Goal: Task Accomplishment & Management: Use online tool/utility

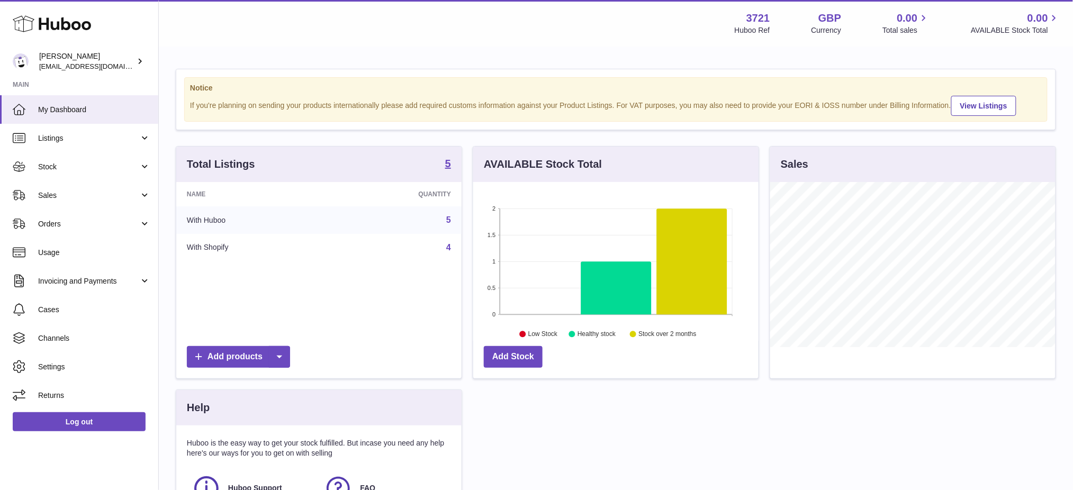
scroll to position [165, 285]
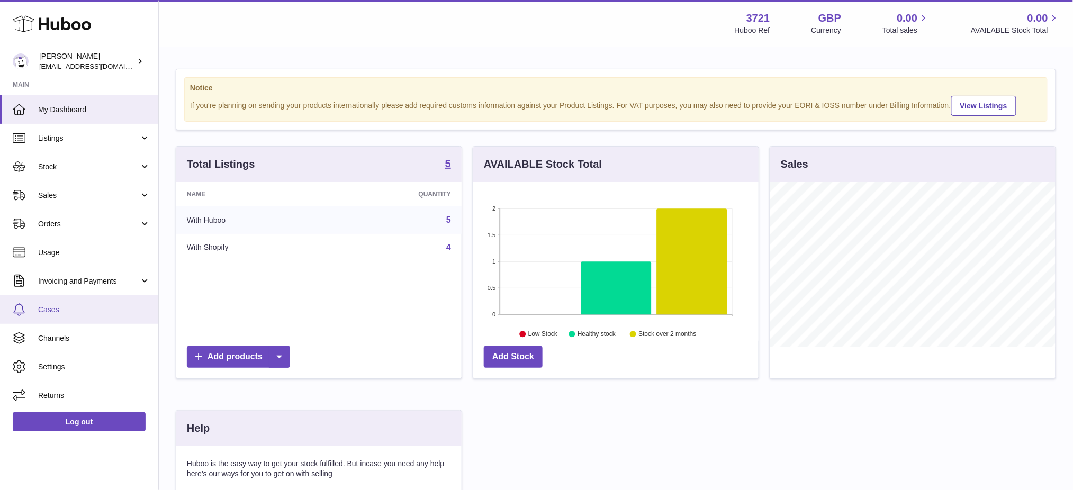
click at [62, 307] on span "Cases" at bounding box center [94, 310] width 112 height 10
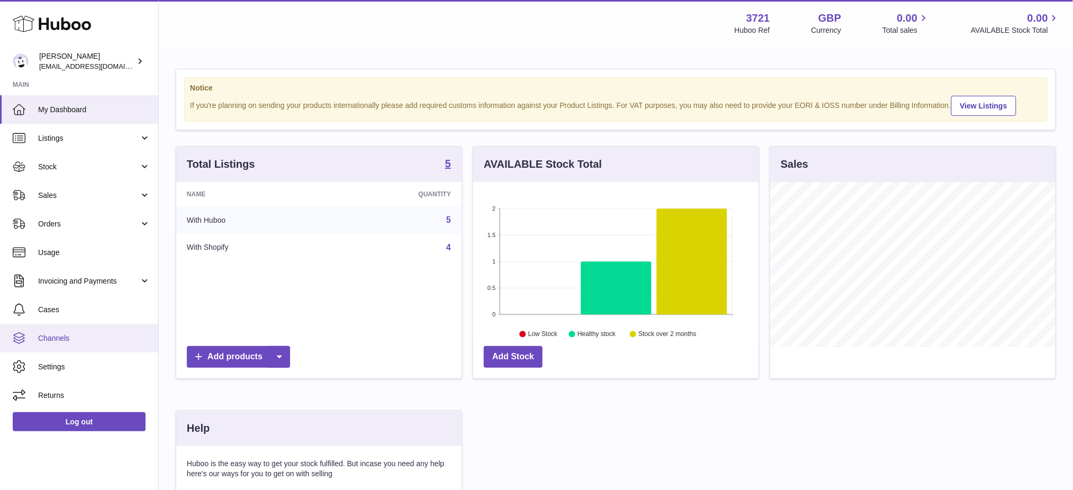
scroll to position [165, 285]
click at [71, 337] on span "Channels" at bounding box center [94, 339] width 112 height 10
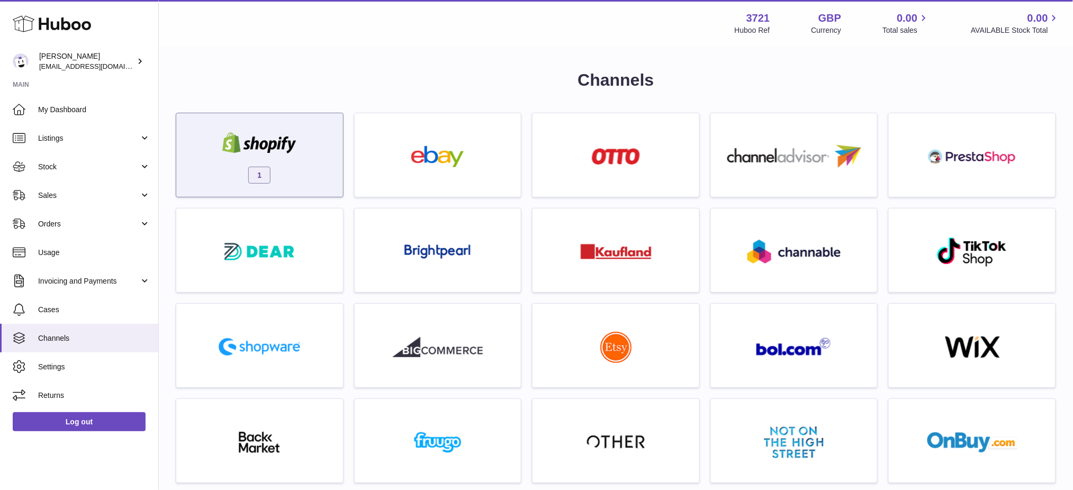
click at [245, 144] on img at bounding box center [259, 142] width 90 height 21
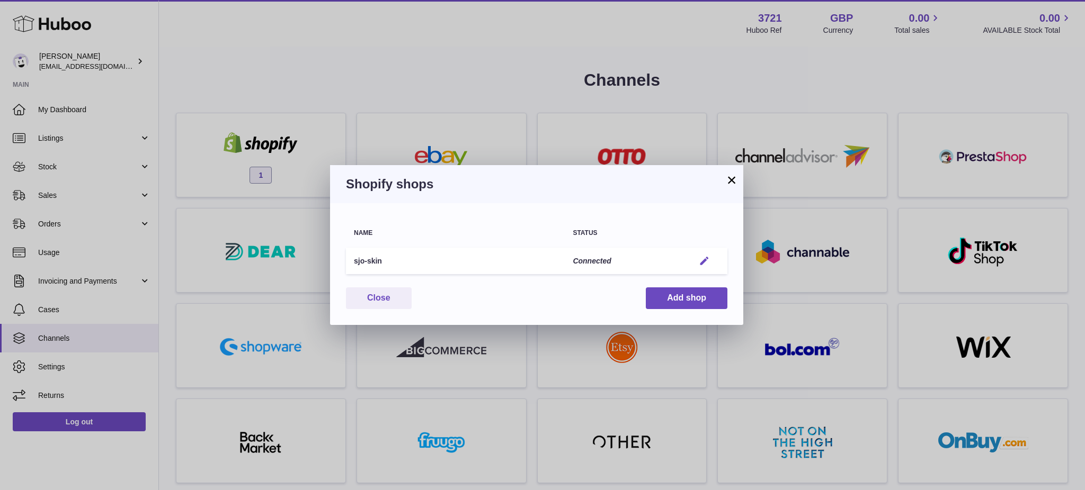
click at [700, 259] on em "button" at bounding box center [703, 261] width 11 height 11
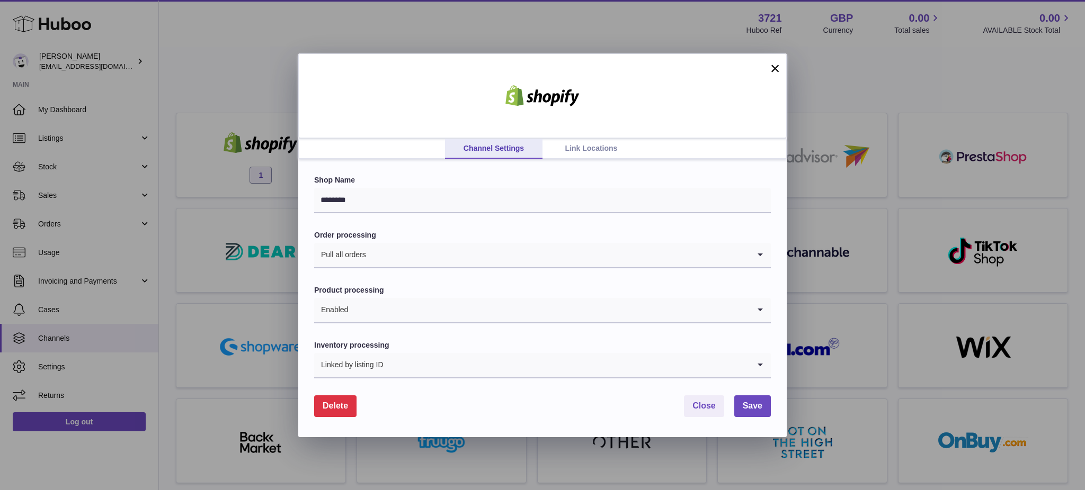
click at [333, 408] on span "Delete" at bounding box center [335, 405] width 25 height 9
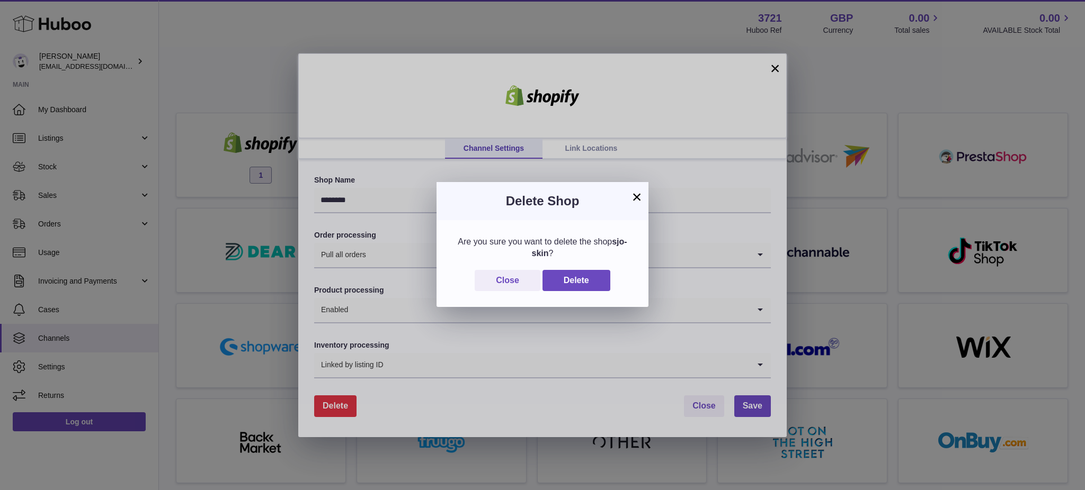
click at [611, 265] on div "Are you sure you want to delete the shop sjo-skin ? Close Delete" at bounding box center [542, 263] width 212 height 87
click at [605, 282] on button "Delete" at bounding box center [576, 281] width 68 height 22
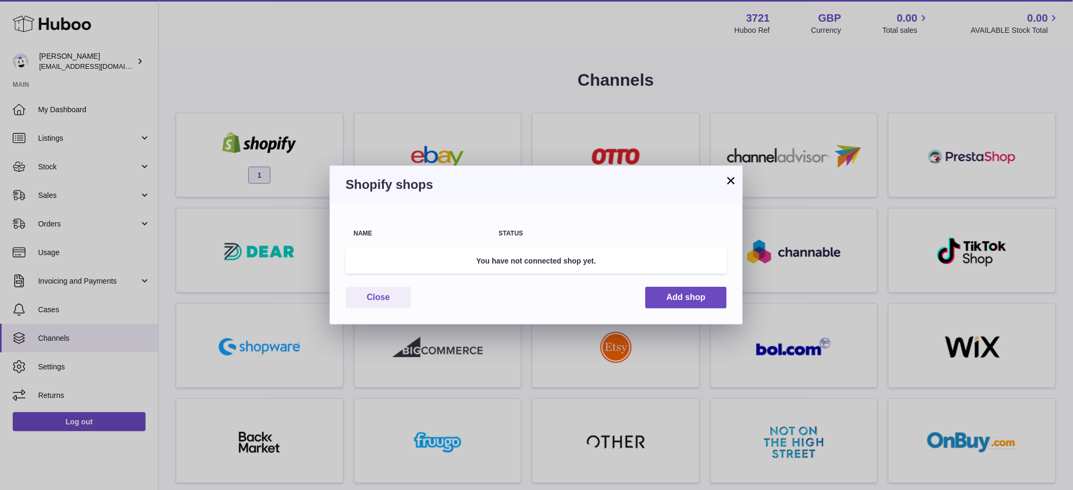
click at [730, 178] on button "×" at bounding box center [731, 180] width 13 height 13
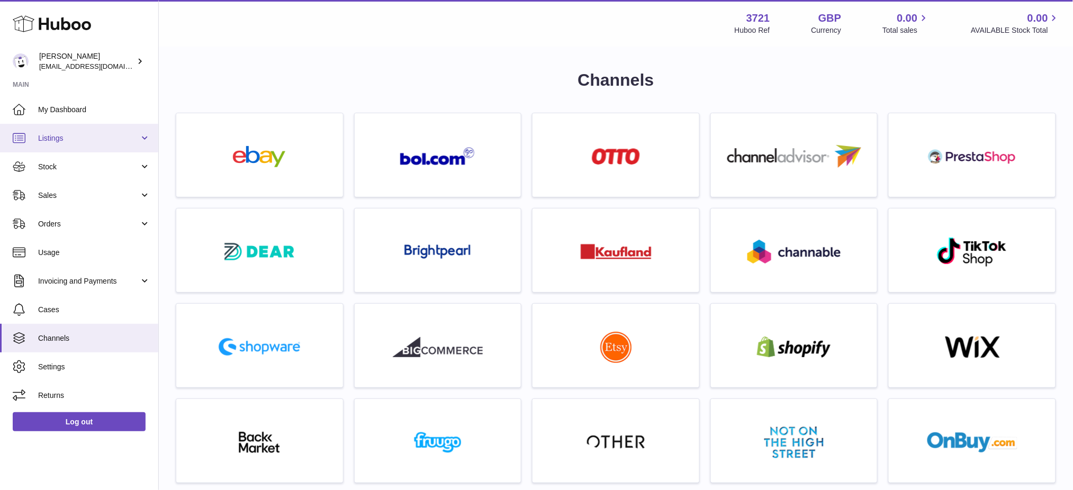
click at [66, 145] on link "Listings" at bounding box center [79, 138] width 158 height 29
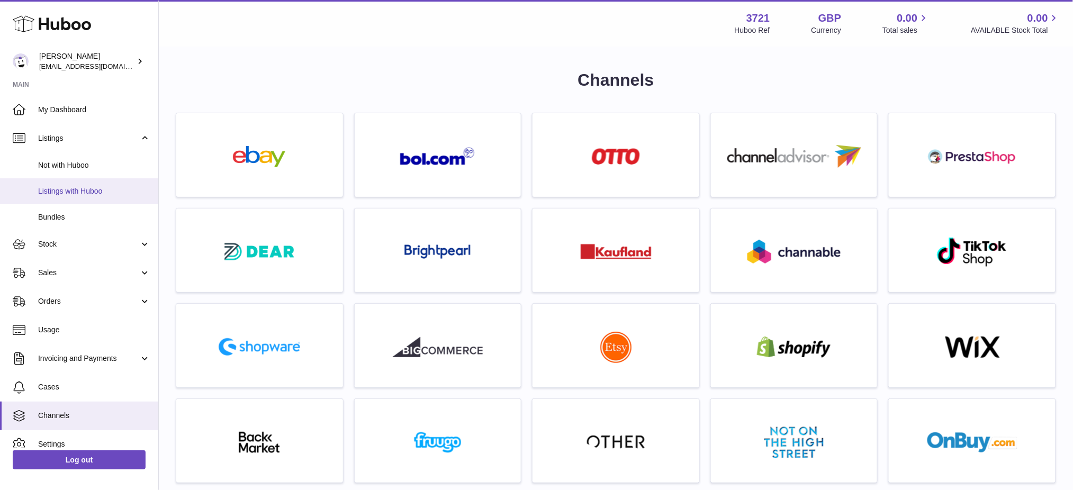
click at [54, 186] on span "Listings with Huboo" at bounding box center [94, 191] width 112 height 10
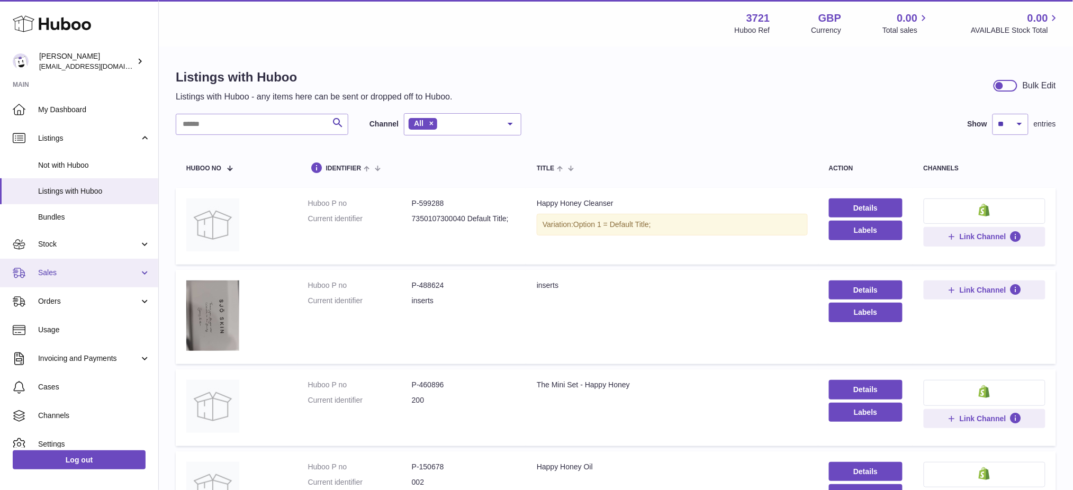
click at [69, 276] on span "Sales" at bounding box center [88, 273] width 101 height 10
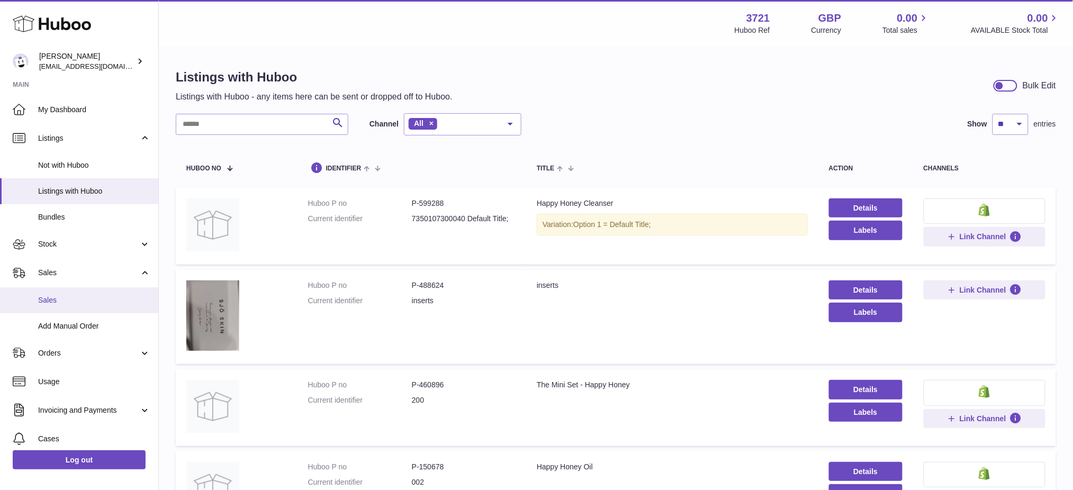
click at [70, 303] on span "Sales" at bounding box center [94, 300] width 112 height 10
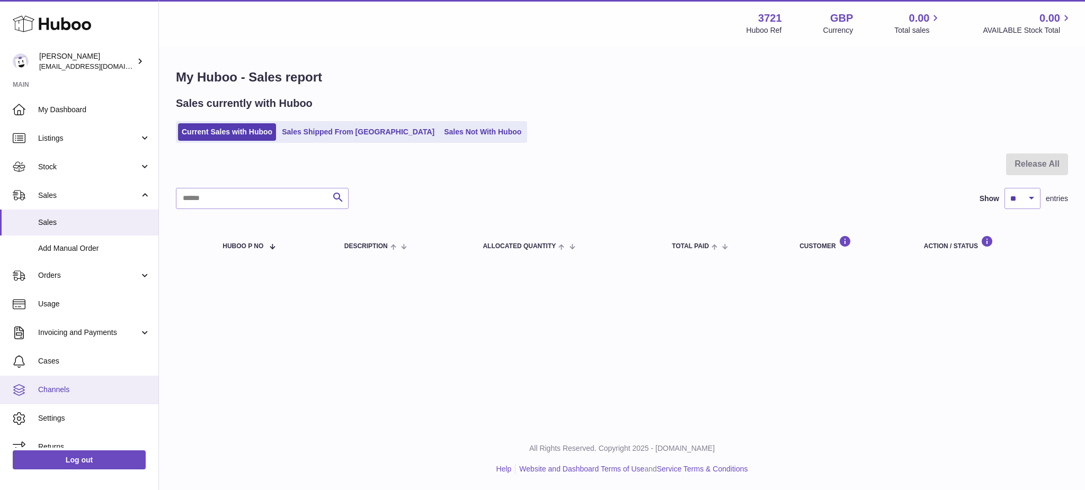
click at [64, 390] on span "Channels" at bounding box center [94, 390] width 112 height 10
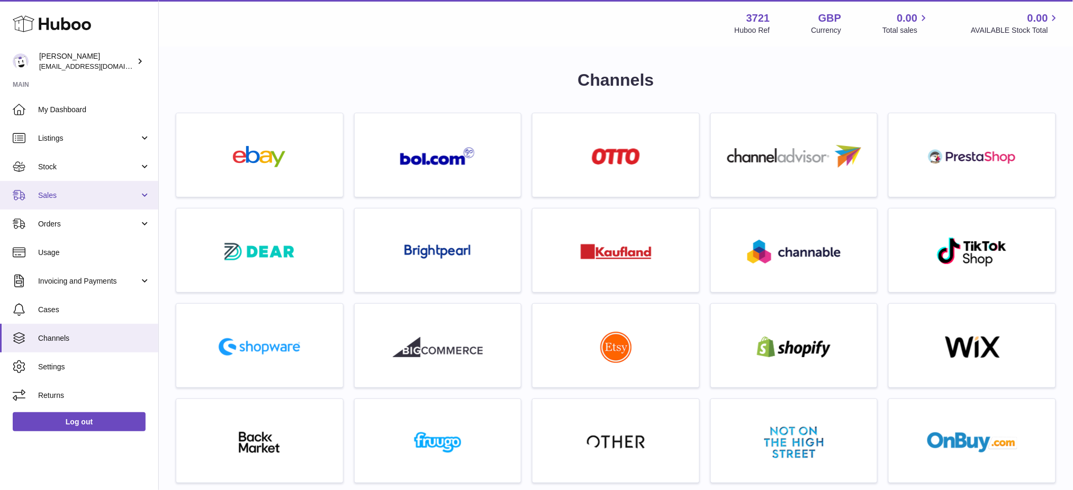
click at [71, 200] on span "Sales" at bounding box center [88, 196] width 101 height 10
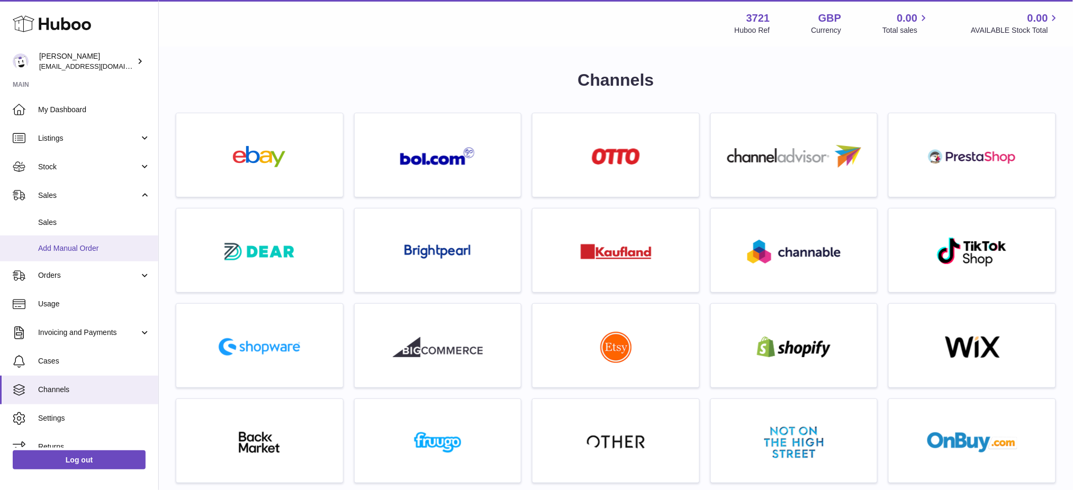
click at [74, 254] on link "Add Manual Order" at bounding box center [79, 249] width 158 height 26
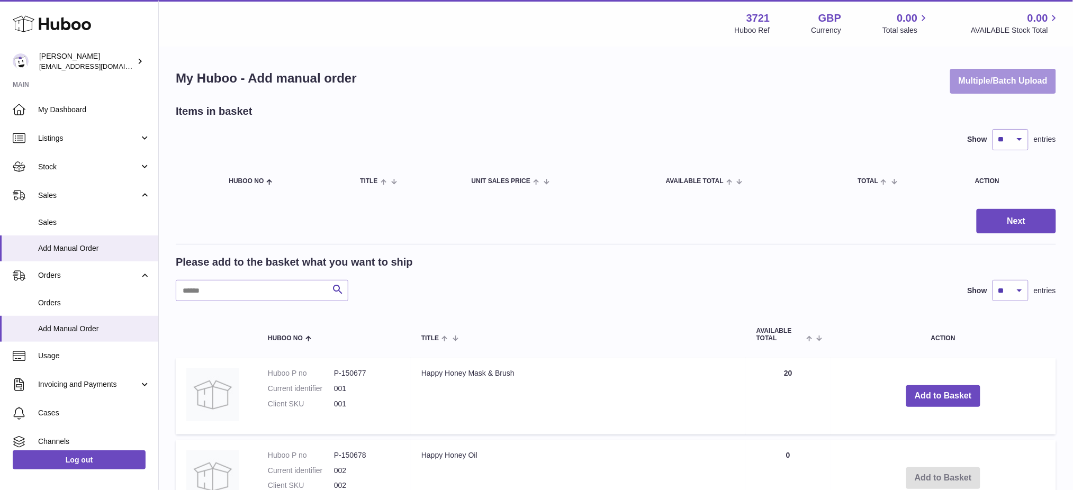
click at [970, 92] on button "Multiple/Batch Upload" at bounding box center [1004, 81] width 106 height 25
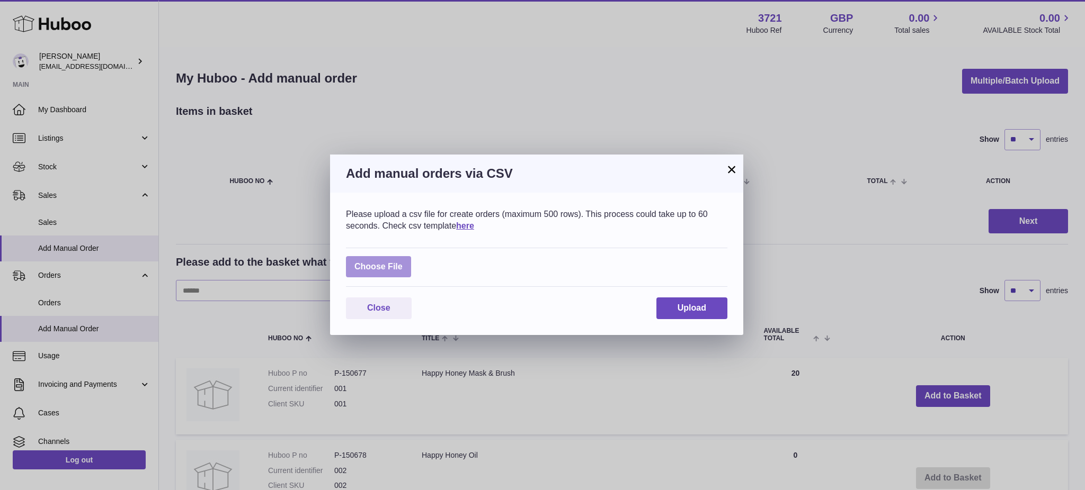
click at [370, 274] on label at bounding box center [378, 267] width 65 height 22
click at [402, 262] on input "file" at bounding box center [402, 262] width 1 height 1
type input "**********"
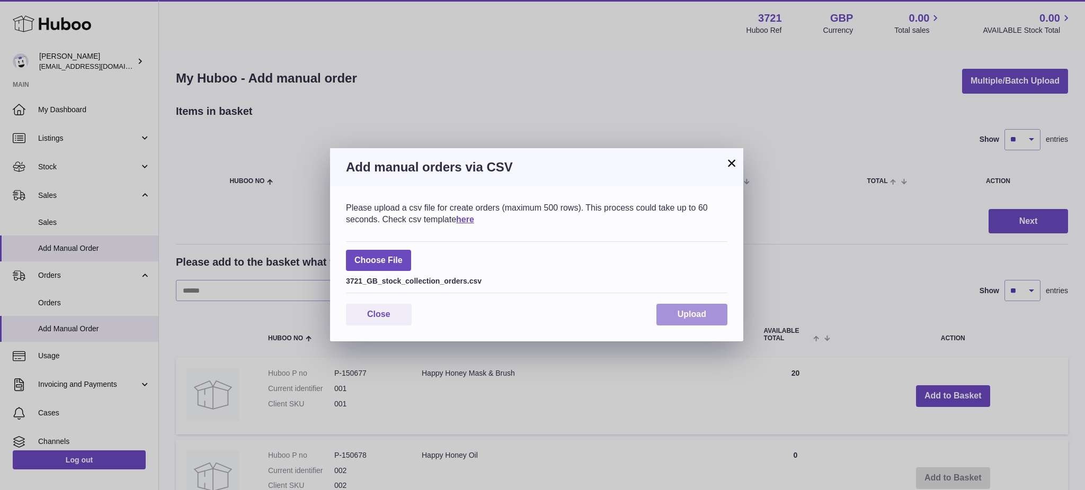
click at [681, 317] on span "Upload" at bounding box center [691, 314] width 29 height 9
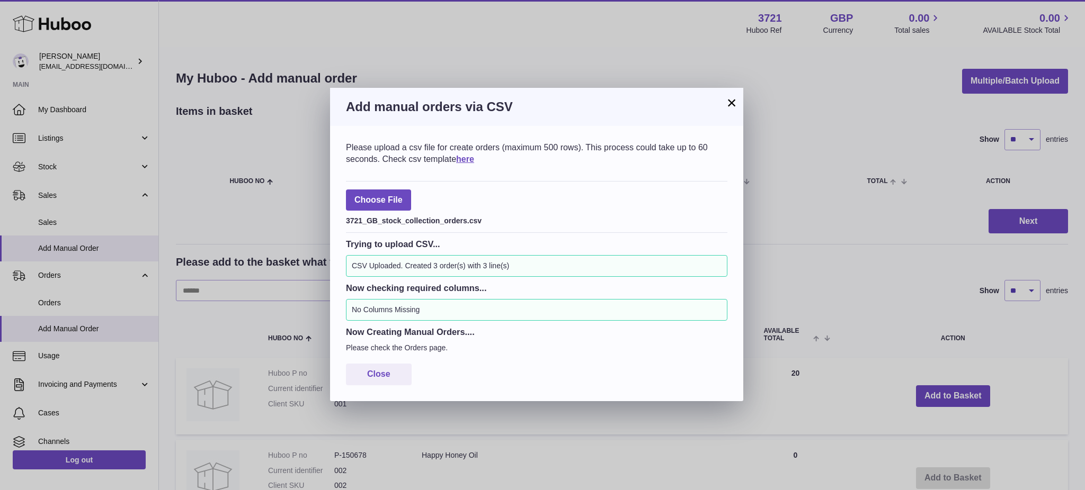
click at [729, 106] on button "×" at bounding box center [731, 102] width 13 height 13
